Goal: Task Accomplishment & Management: Complete application form

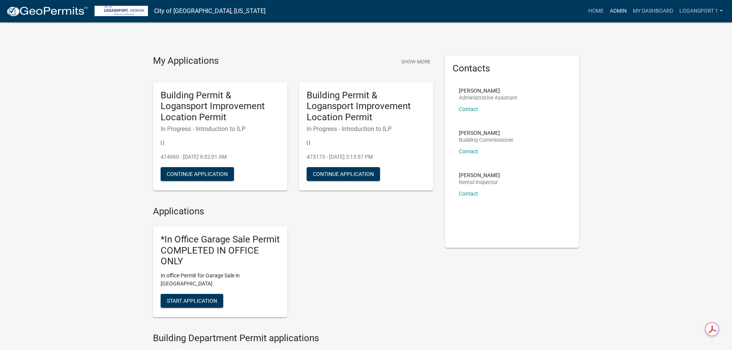
click at [622, 11] on link "Admin" at bounding box center [617, 11] width 23 height 15
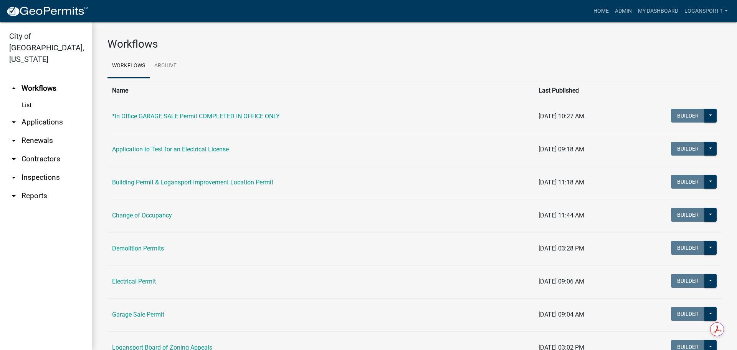
click at [44, 113] on link "arrow_drop_down Applications" at bounding box center [46, 122] width 92 height 18
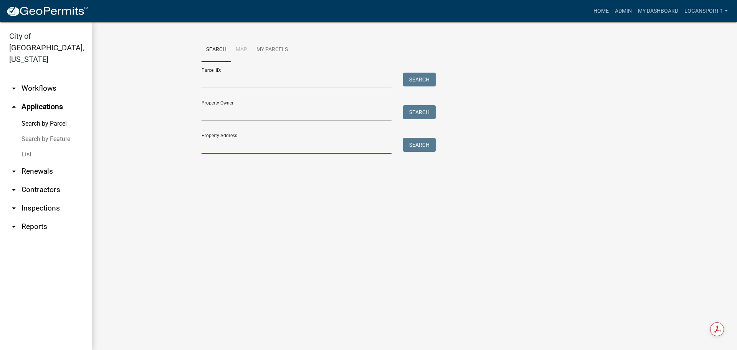
click at [271, 141] on input "Property Address:" at bounding box center [297, 146] width 190 height 16
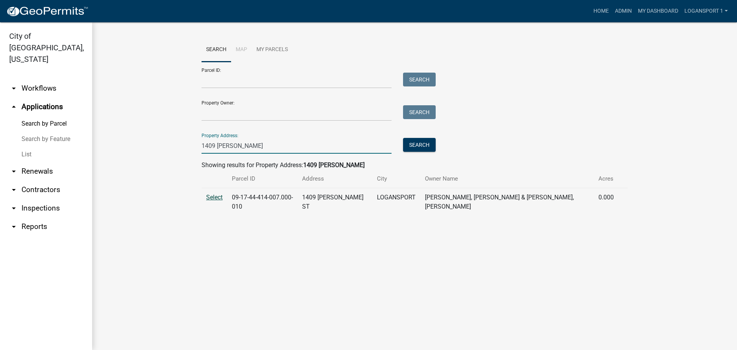
type input "1409 [PERSON_NAME]"
click at [217, 194] on span "Select" at bounding box center [214, 197] width 17 height 7
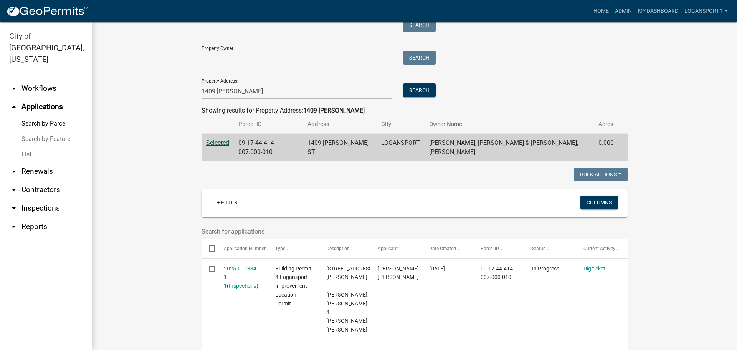
scroll to position [55, 0]
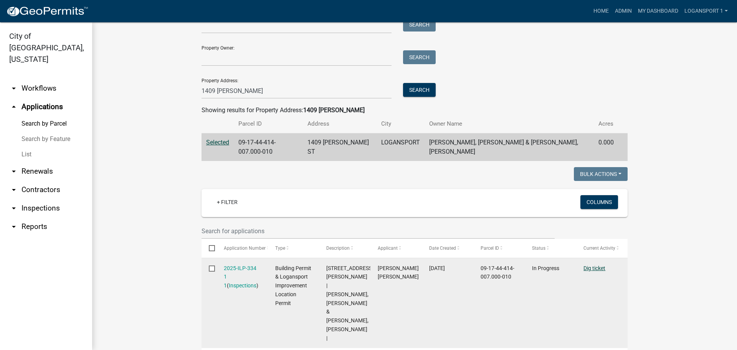
click at [598, 265] on link "Dig ticket" at bounding box center [595, 268] width 22 height 6
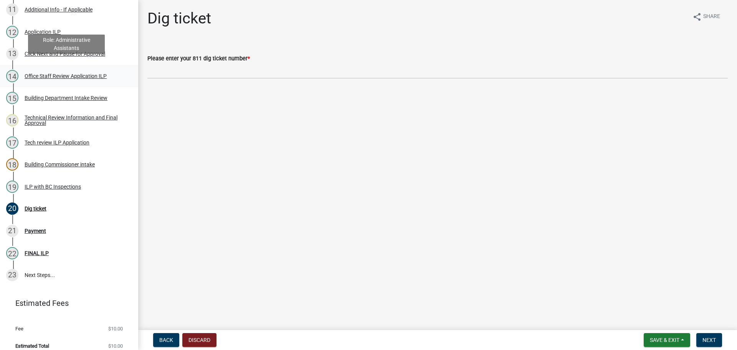
scroll to position [353, 0]
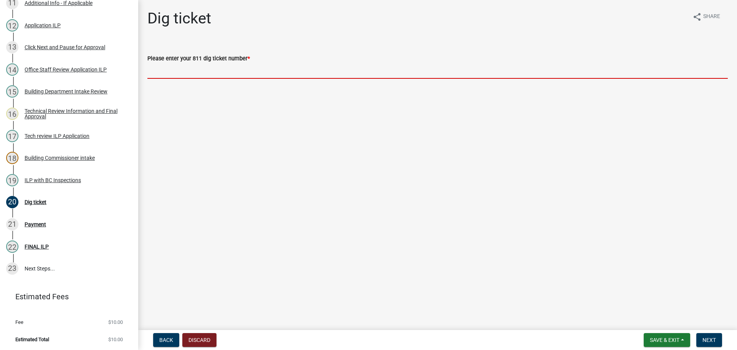
click at [199, 69] on input "Please enter your 811 dig ticket number *" at bounding box center [437, 71] width 581 height 16
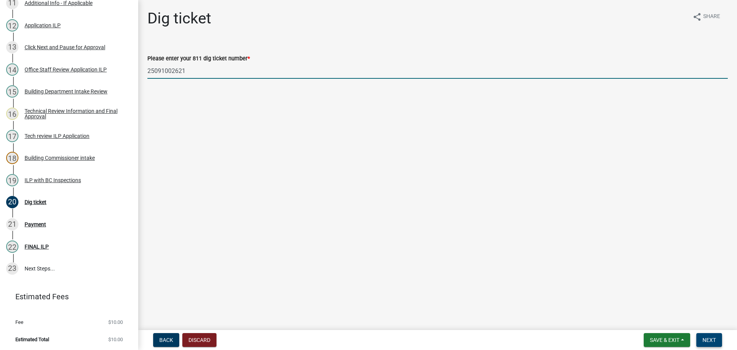
type input "25091002621"
click at [711, 343] on span "Next" at bounding box center [709, 340] width 13 height 6
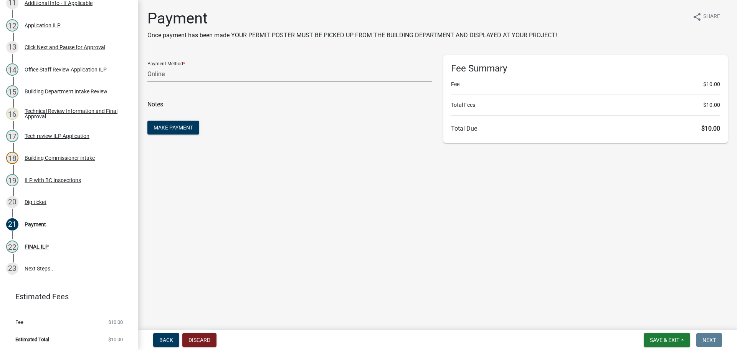
click at [201, 68] on select "Credit Card POS Check Cash Online" at bounding box center [289, 74] width 285 height 16
click at [315, 171] on main "Payment Once payment has been made YOUR PERMIT POSTER MUST BE PICKED UP FROM TH…" at bounding box center [437, 163] width 599 height 327
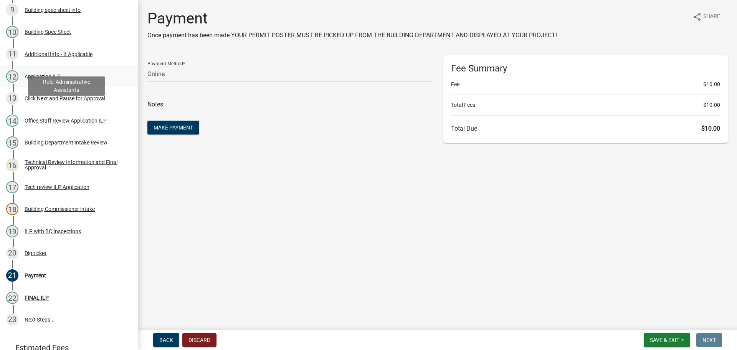
scroll to position [314, 0]
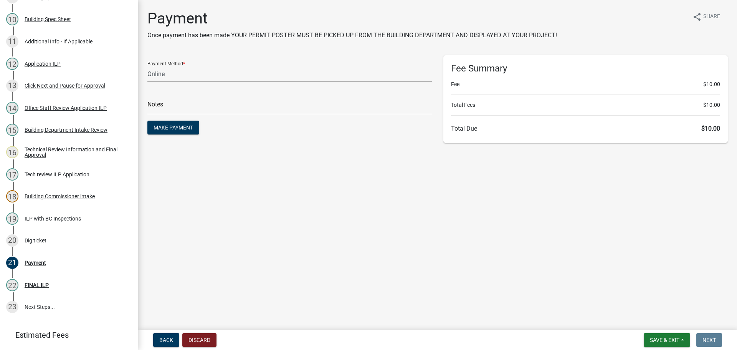
click at [191, 70] on select "Credit Card POS Check Cash Online" at bounding box center [289, 74] width 285 height 16
select select "2: 1"
click at [147, 66] on select "Credit Card POS Check Cash Online" at bounding box center [289, 74] width 285 height 16
click at [286, 165] on main "Payment Once payment has been made YOUR PERMIT POSTER MUST BE PICKED UP FROM TH…" at bounding box center [437, 163] width 599 height 327
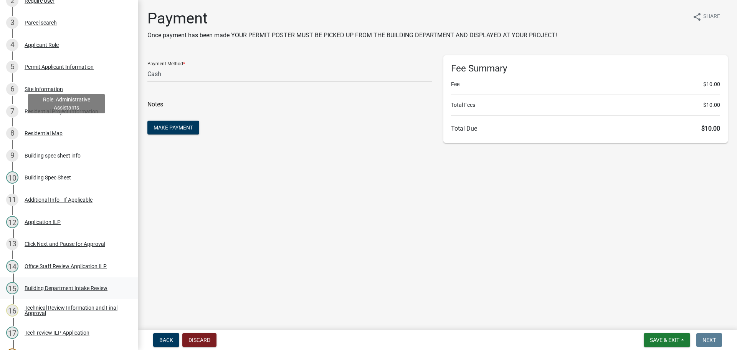
scroll to position [7, 0]
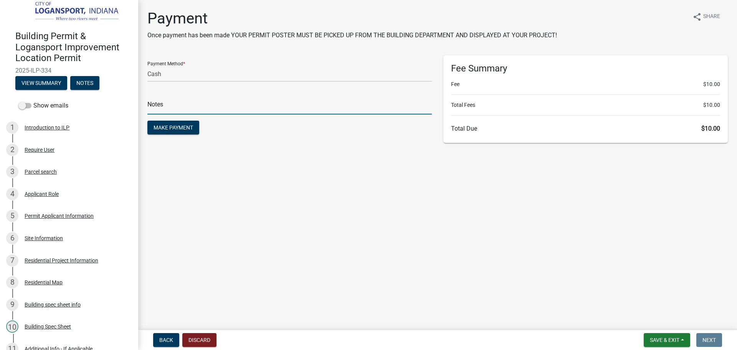
click at [158, 106] on input "text" at bounding box center [289, 107] width 285 height 16
type input "117889"
click at [185, 126] on span "Make Payment" at bounding box center [174, 127] width 40 height 6
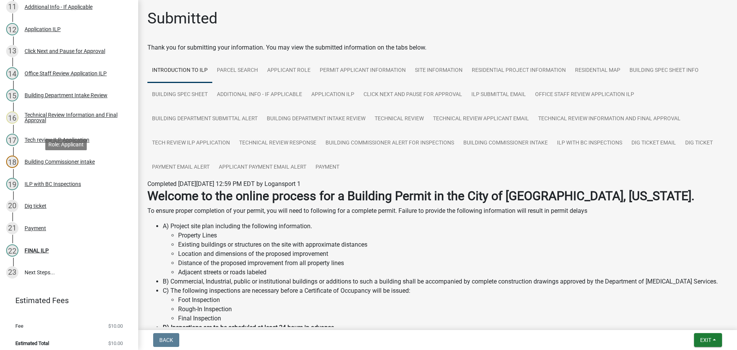
scroll to position [353, 0]
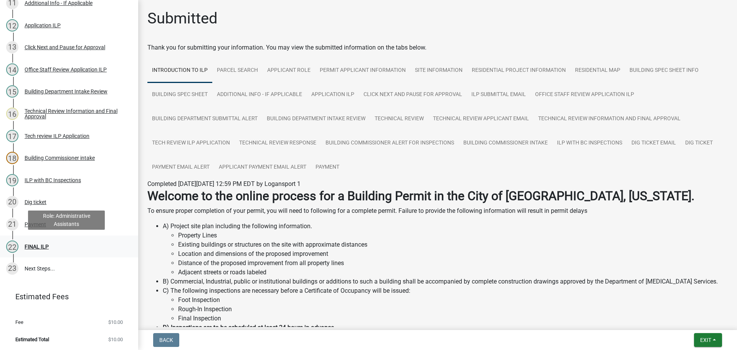
click at [35, 237] on link "22 FINAL ILP" at bounding box center [69, 246] width 138 height 22
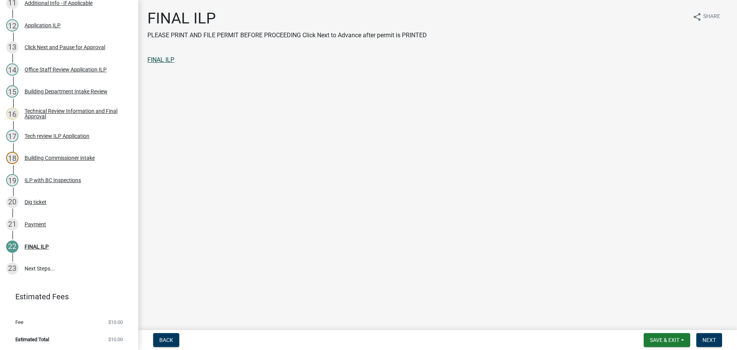
click at [172, 58] on link "FINAL ILP" at bounding box center [160, 59] width 27 height 7
click at [713, 336] on button "Next" at bounding box center [710, 340] width 26 height 14
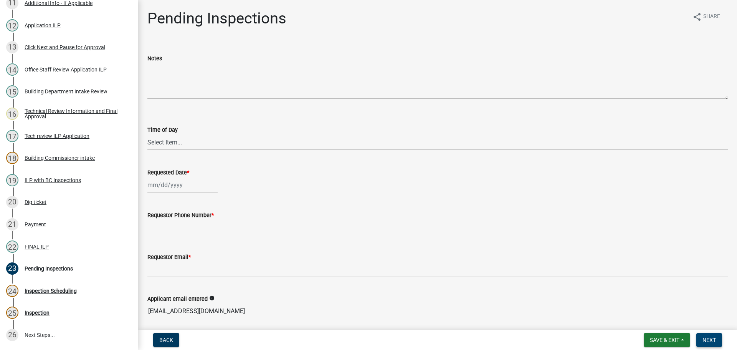
scroll to position [419, 0]
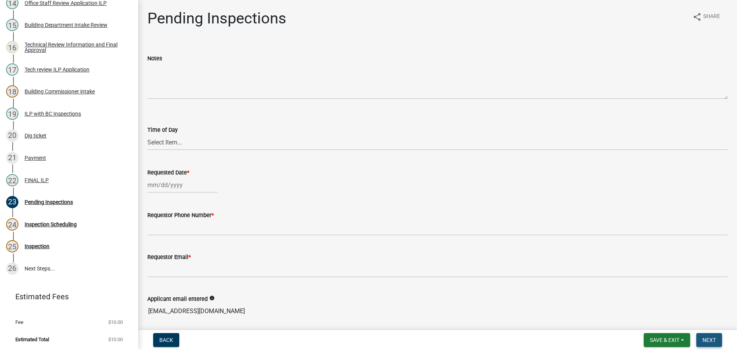
click at [713, 336] on button "Next" at bounding box center [710, 340] width 26 height 14
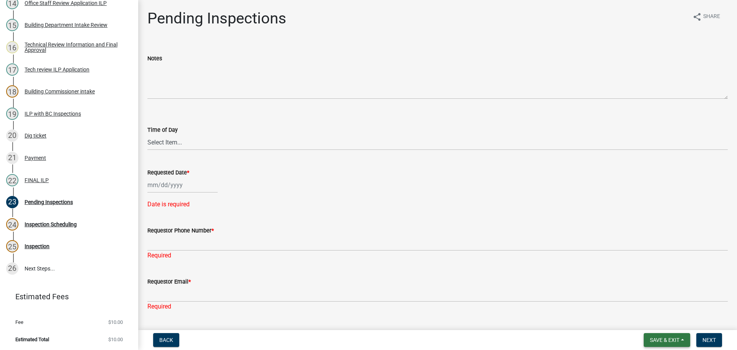
click at [677, 339] on span "Save & Exit" at bounding box center [665, 340] width 30 height 6
click at [669, 322] on button "Save & Exit" at bounding box center [659, 320] width 61 height 18
